Goal: Task Accomplishment & Management: Manage account settings

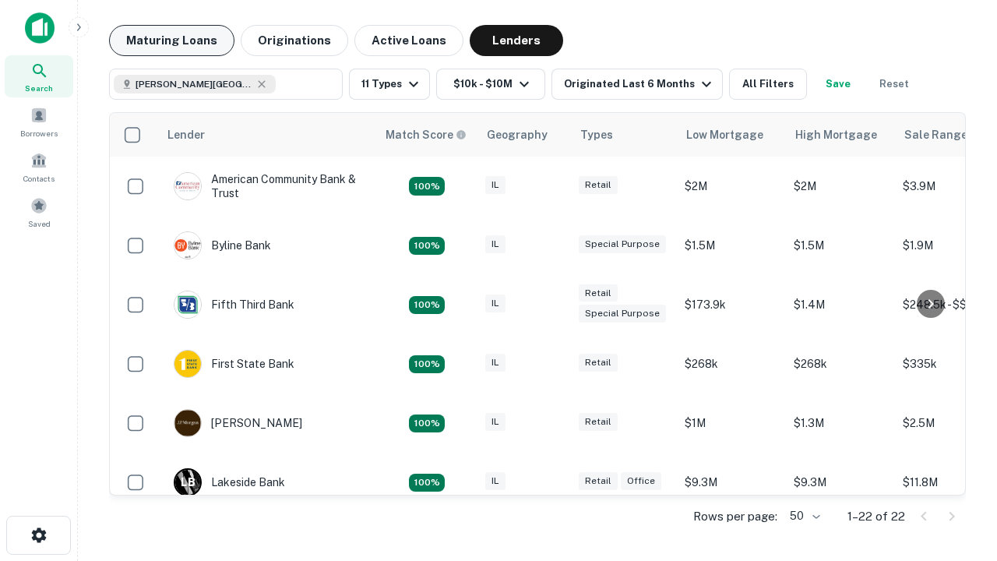
click at [171, 40] on button "Maturing Loans" at bounding box center [171, 40] width 125 height 31
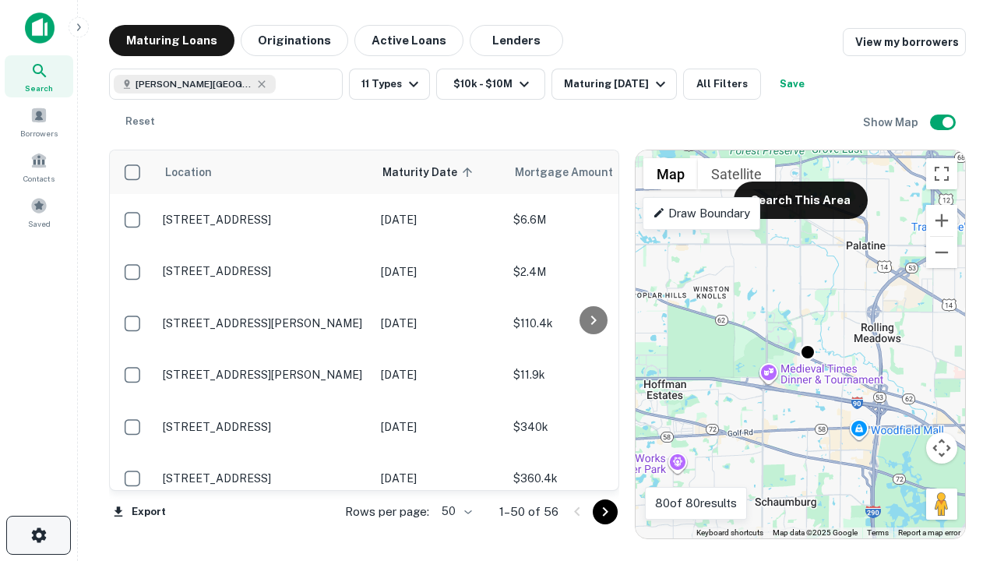
click at [38, 535] on icon "button" at bounding box center [39, 535] width 19 height 19
